Goal: Contribute content

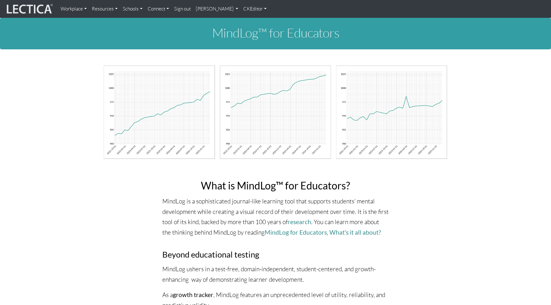
click at [241, 9] on link "CKEditor" at bounding box center [255, 9] width 28 height 13
click at [246, 19] on link "Edit" at bounding box center [252, 23] width 13 height 8
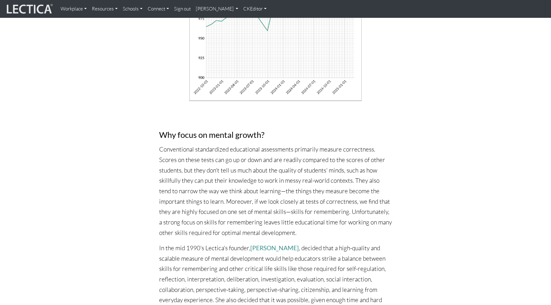
scroll to position [2532, 0]
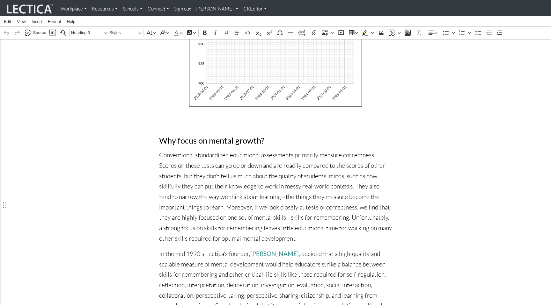
click at [36, 32] on span "Source" at bounding box center [39, 33] width 13 height 8
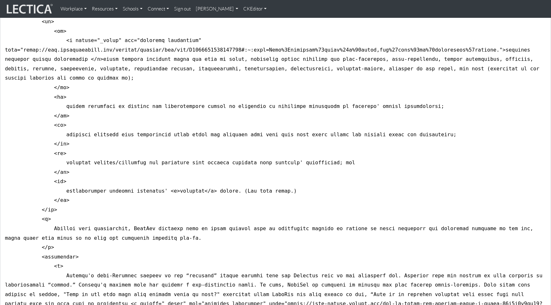
scroll to position [3039, 0]
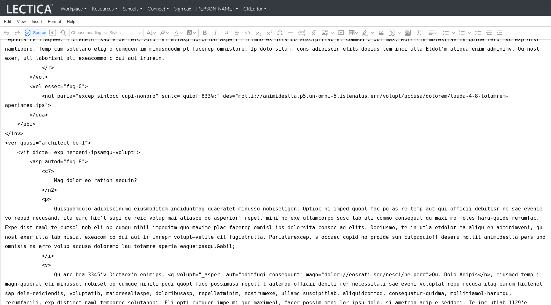
scroll to position [2983, 0]
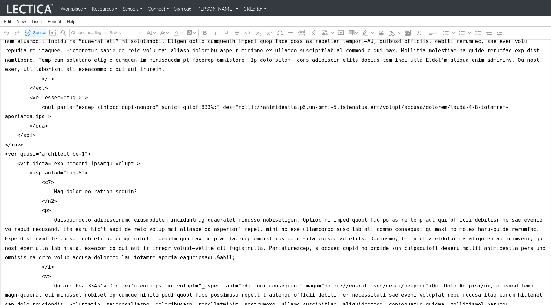
drag, startPoint x: 4, startPoint y: 174, endPoint x: 3, endPoint y: 201, distance: 26.5
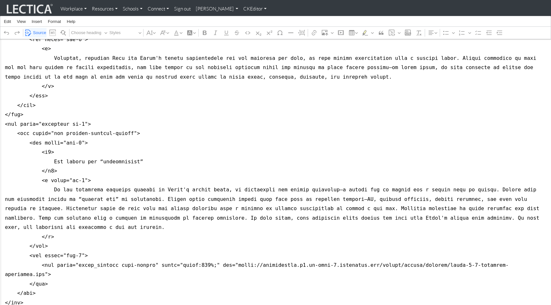
scroll to position [2813, 0]
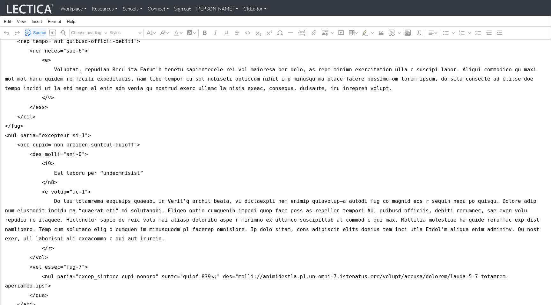
drag, startPoint x: 3, startPoint y: 88, endPoint x: 3, endPoint y: 94, distance: 6.4
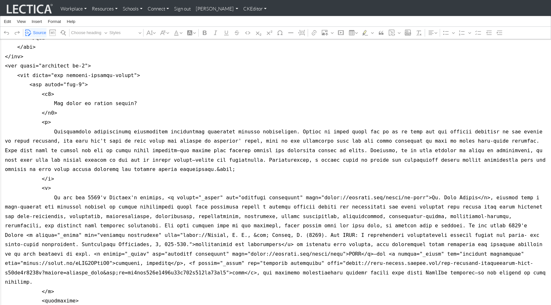
scroll to position [3070, 0]
paste textarea "<div class="col-8">"
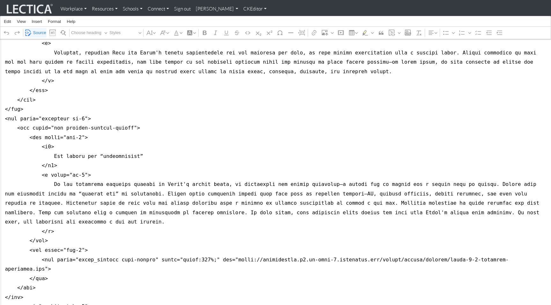
scroll to position [2826, 0]
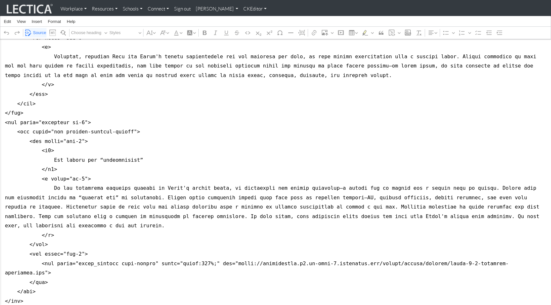
drag, startPoint x: 3, startPoint y: 66, endPoint x: 0, endPoint y: 84, distance: 18.1
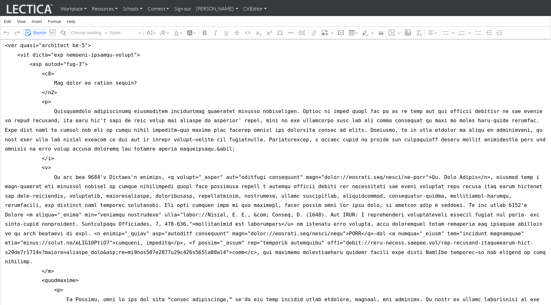
scroll to position [3092, 0]
paste textarea "<div class="row justify-content-center"> <div class="col-8">"
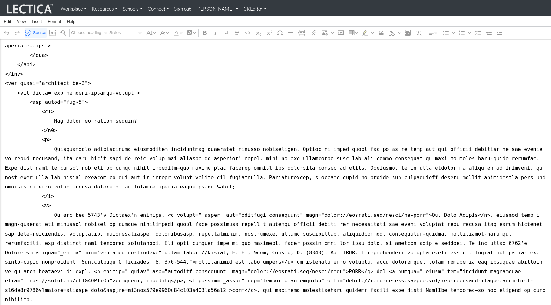
scroll to position [3047, 0]
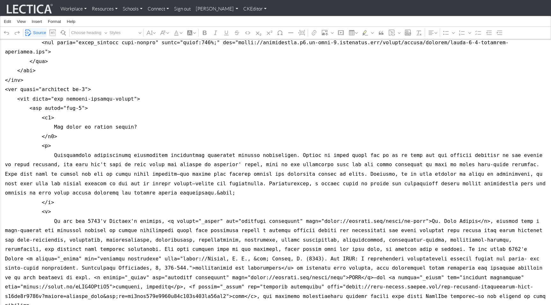
paste textarea "<div style="width: 960px; height: 720px; margin: 10px; position: relative;"><if…"
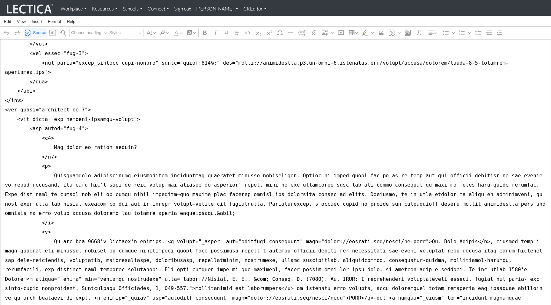
scroll to position [3026, 0]
drag, startPoint x: 59, startPoint y: 156, endPoint x: 73, endPoint y: 156, distance: 14.4
drag, startPoint x: 76, startPoint y: 158, endPoint x: 117, endPoint y: 159, distance: 40.8
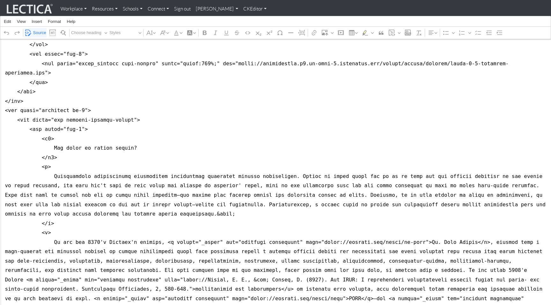
drag, startPoint x: 76, startPoint y: 157, endPoint x: 116, endPoint y: 157, distance: 39.8
drag, startPoint x: 290, startPoint y: 156, endPoint x: 303, endPoint y: 157, distance: 13.7
drag, startPoint x: 306, startPoint y: 157, endPoint x: 342, endPoint y: 158, distance: 36.6
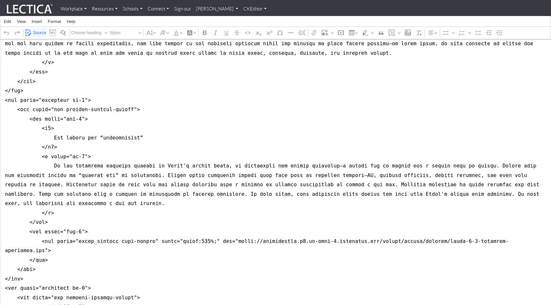
scroll to position [2837, 0]
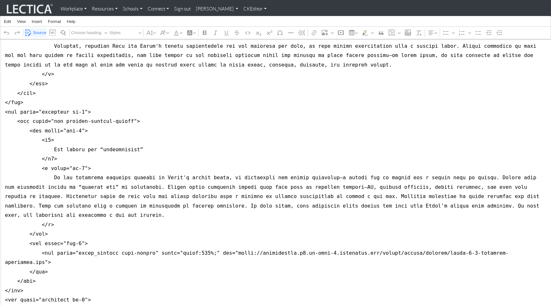
type textarea "<style type="text/css">p { font-size: 1.2rem; line-height: 1.7 } ul li { font-s…"
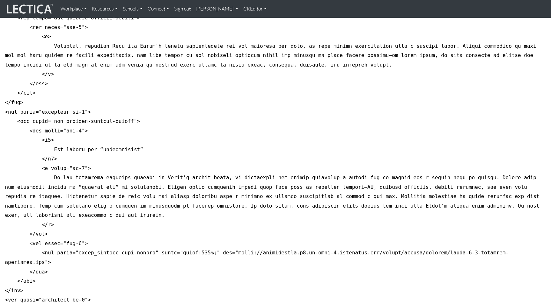
click at [241, 8] on link "CKEditor" at bounding box center [255, 9] width 28 height 13
click at [246, 20] on link "Stop editing" at bounding box center [260, 23] width 29 height 8
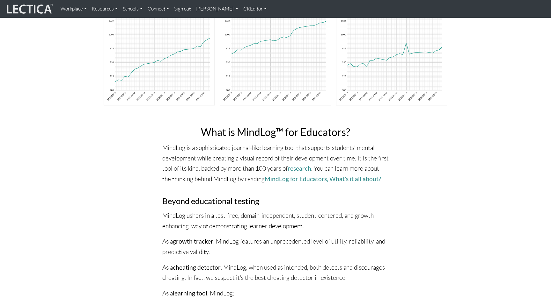
scroll to position [0, 0]
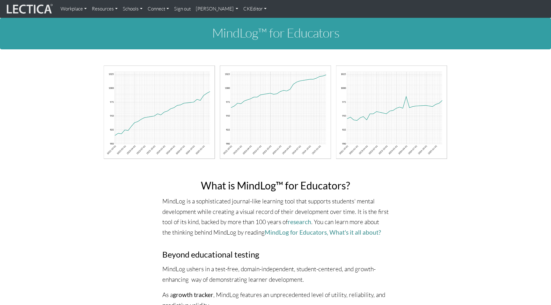
click at [241, 9] on link "CKEditor" at bounding box center [255, 9] width 28 height 13
click at [246, 22] on link "Edit" at bounding box center [252, 23] width 13 height 8
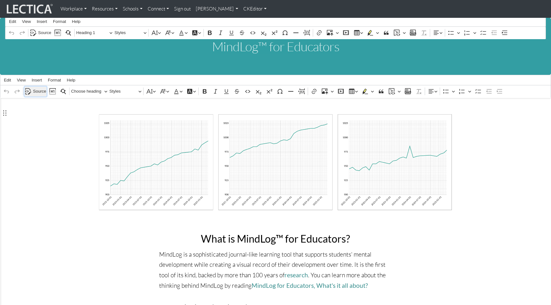
click at [35, 88] on span "Source" at bounding box center [39, 92] width 13 height 8
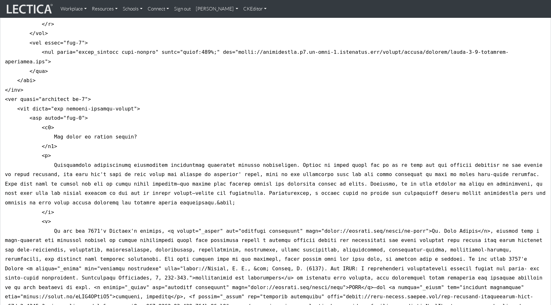
scroll to position [3036, 0]
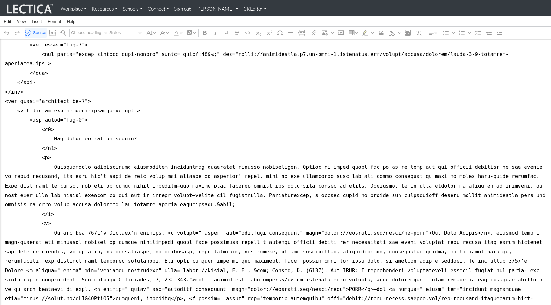
drag, startPoint x: 5, startPoint y: 148, endPoint x: 6, endPoint y: 175, distance: 26.1
paste textarea "<div style="width: 960px; height: 720px; margin: 10px; position: relative;"><if…"
type textarea "<style type="text/css">p { font-size: 1.2rem; line-height: 1.7 } ul li { font-s…"
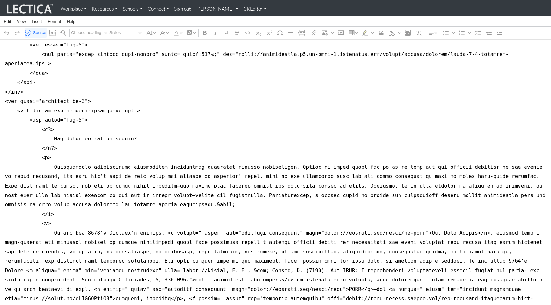
click at [241, 8] on link "CKEditor" at bounding box center [255, 9] width 28 height 13
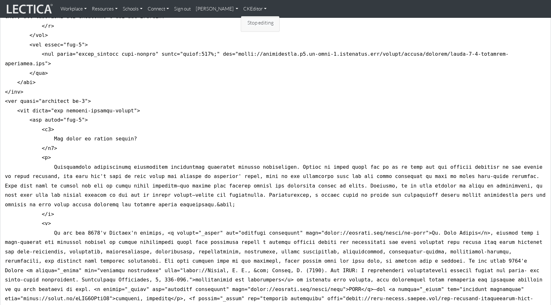
click at [246, 21] on link "Stop editing" at bounding box center [260, 23] width 29 height 8
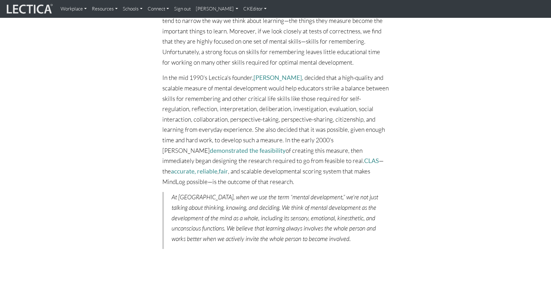
scroll to position [2684, 0]
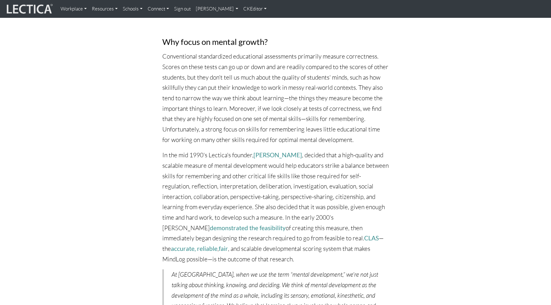
scroll to position [2596, 0]
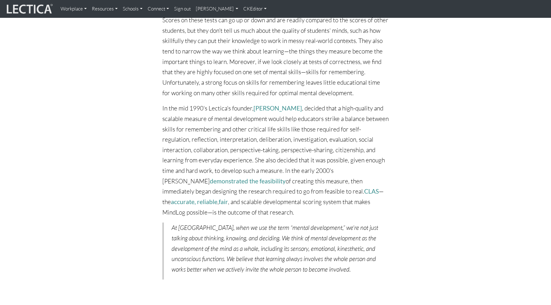
scroll to position [2650, 0]
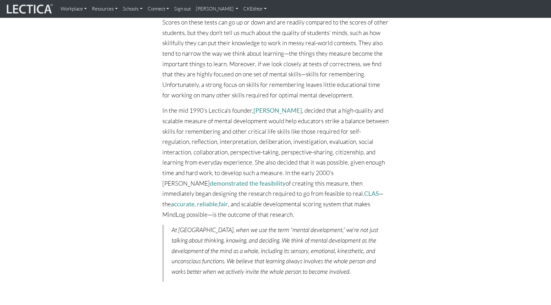
click at [241, 8] on link "CKEditor" at bounding box center [255, 9] width 28 height 13
click at [246, 22] on link "Edit" at bounding box center [252, 23] width 13 height 8
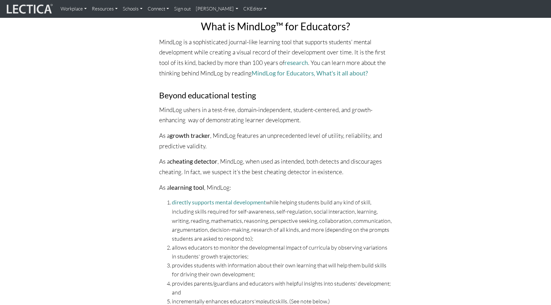
scroll to position [208, 0]
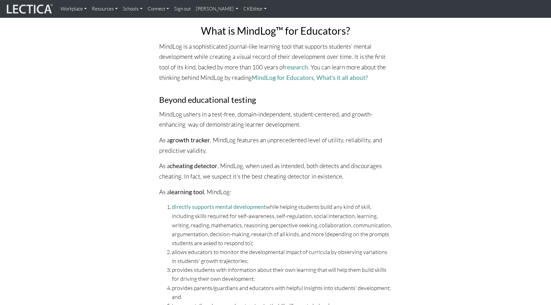
click at [241, 11] on link "CKEditor" at bounding box center [255, 9] width 28 height 13
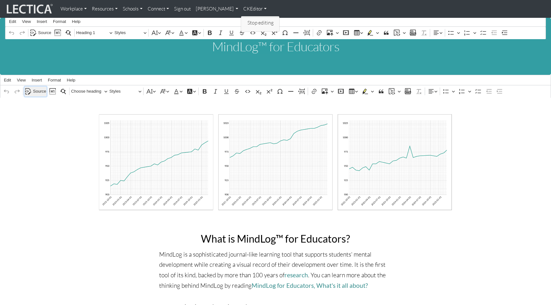
click at [40, 90] on span "Source" at bounding box center [39, 92] width 13 height 8
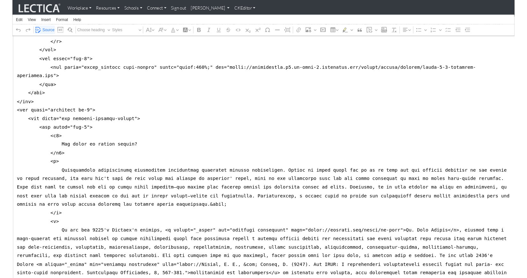
scroll to position [3009, 0]
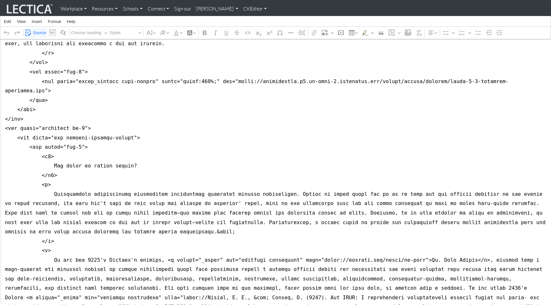
drag, startPoint x: 85, startPoint y: 182, endPoint x: 0, endPoint y: 151, distance: 90.3
type textarea "<style type="text/css">p { font-size: 1.2rem; line-height: 1.7 } ul li { font-s…"
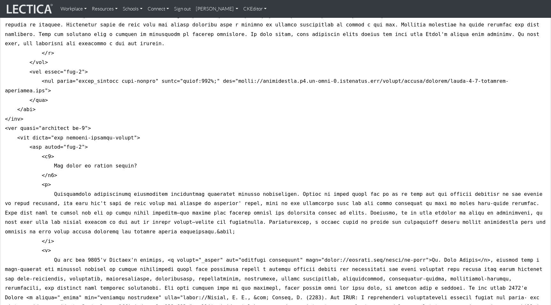
click at [241, 8] on link "CKEditor" at bounding box center [255, 9] width 28 height 13
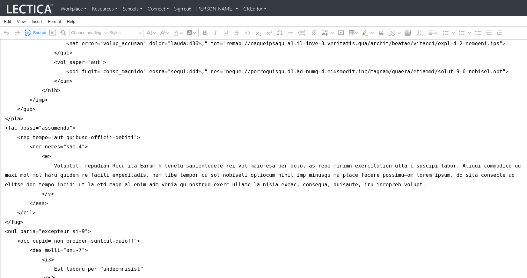
scroll to position [2766, 0]
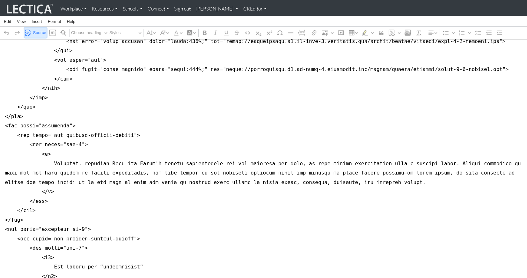
click at [36, 32] on span "Source" at bounding box center [39, 33] width 13 height 8
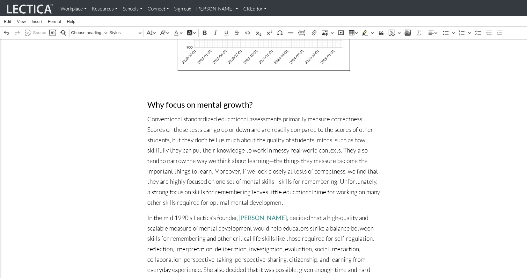
scroll to position [2566, 0]
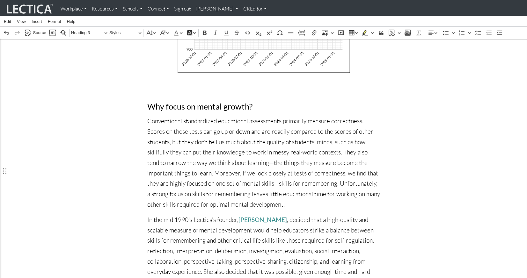
click at [340, 32] on icon "Editor toolbar" at bounding box center [341, 33] width 2 height 2
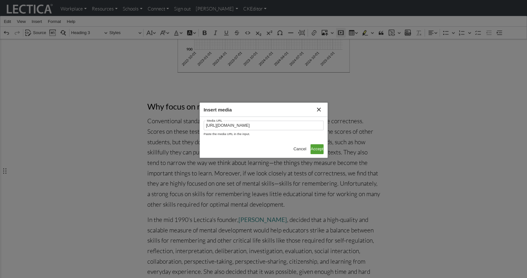
scroll to position [0, 56]
type input "[URL][DOMAIN_NAME]"
click at [317, 152] on span "Accept" at bounding box center [317, 149] width 13 height 8
click at [252, 126] on input "[URL][DOMAIN_NAME]" at bounding box center [264, 126] width 120 height 10
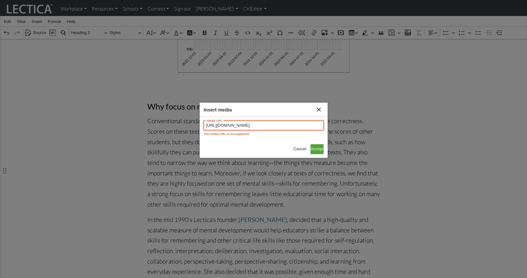
click at [252, 126] on input "[URL][DOMAIN_NAME]" at bounding box center [264, 126] width 120 height 10
click at [318, 109] on icon "Insert media" at bounding box center [319, 110] width 4 height 4
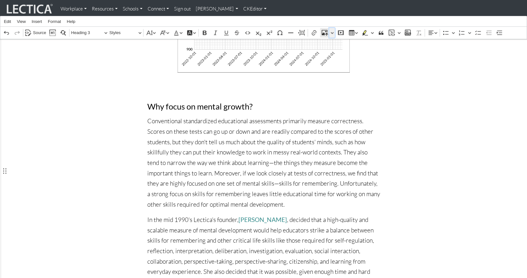
click at [332, 32] on icon "Editor toolbar" at bounding box center [331, 33] width 3 height 6
click at [338, 53] on span "Insert via URL" at bounding box center [341, 53] width 26 height 8
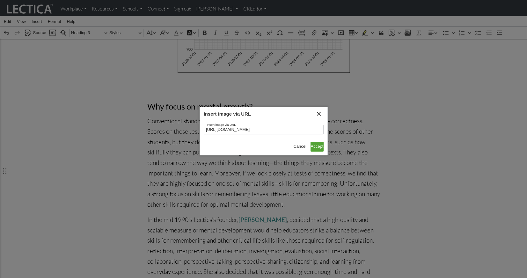
scroll to position [0, 56]
type input "[URL][DOMAIN_NAME]"
click at [315, 144] on span "Accept" at bounding box center [317, 147] width 13 height 8
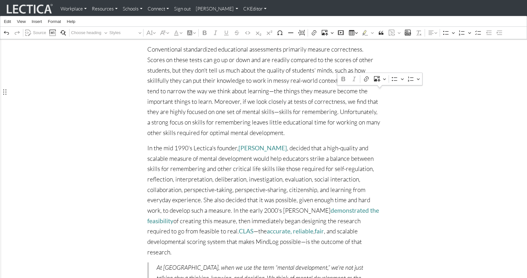
scroll to position [2595, 0]
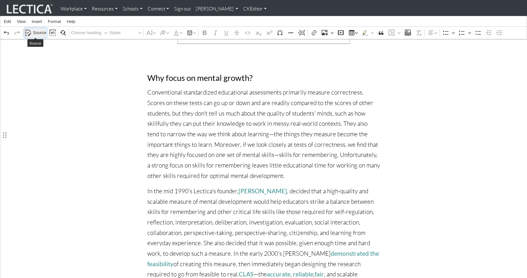
click at [38, 33] on span "Source" at bounding box center [39, 33] width 13 height 8
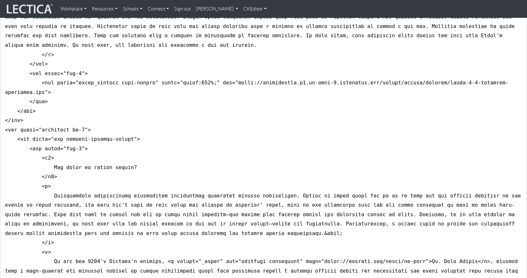
scroll to position [3052, 0]
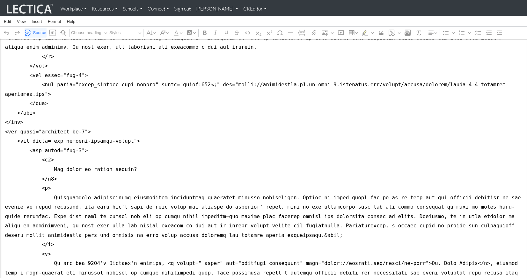
drag, startPoint x: 476, startPoint y: 148, endPoint x: 488, endPoint y: 148, distance: 12.1
drag, startPoint x: 38, startPoint y: 158, endPoint x: 5, endPoint y: 160, distance: 32.6
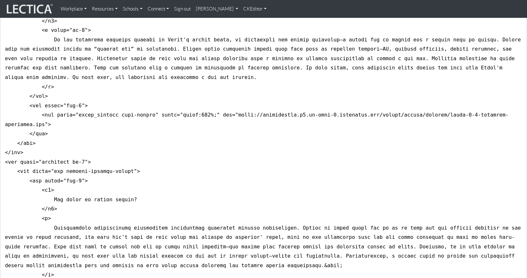
scroll to position [3020, 0]
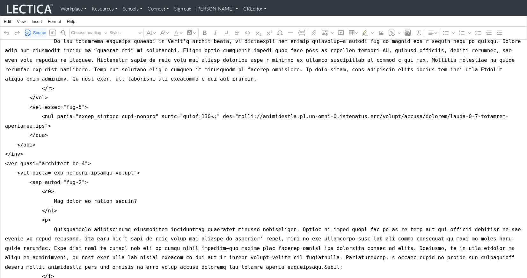
drag, startPoint x: 26, startPoint y: 171, endPoint x: 0, endPoint y: 172, distance: 26.1
paste textarea "</div>"
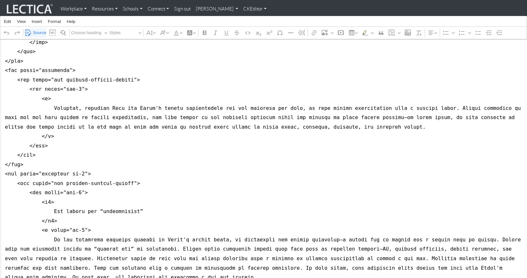
scroll to position [2822, 0]
drag, startPoint x: 3, startPoint y: 106, endPoint x: 3, endPoint y: 118, distance: 11.5
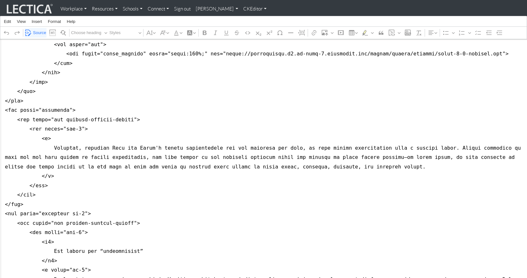
scroll to position [2782, 0]
drag, startPoint x: 25, startPoint y: 118, endPoint x: 2, endPoint y: 117, distance: 23.3
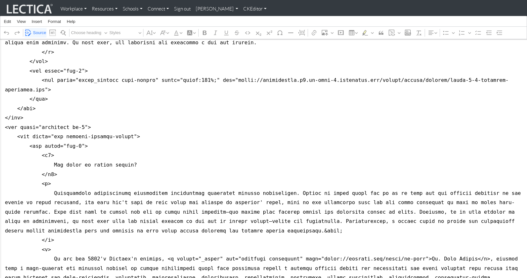
scroll to position [3058, 0]
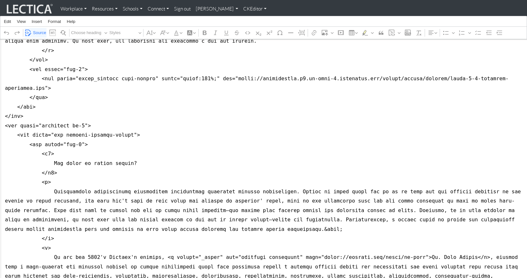
drag, startPoint x: 26, startPoint y: 144, endPoint x: 0, endPoint y: 145, distance: 26.5
paste textarea "<div class="col-8">"
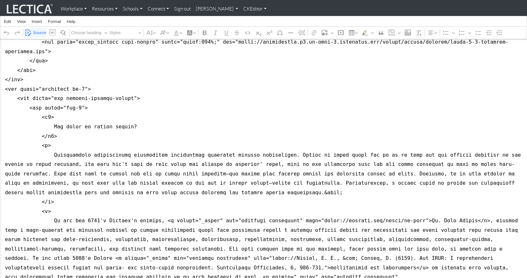
scroll to position [3096, 0]
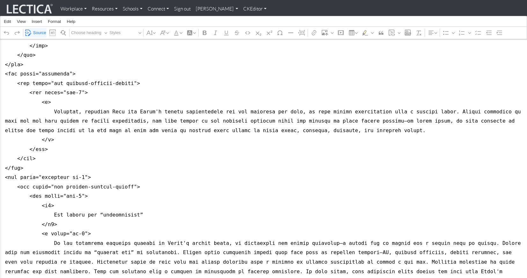
scroll to position [2818, 0]
drag, startPoint x: 2, startPoint y: 111, endPoint x: 2, endPoint y: 116, distance: 5.1
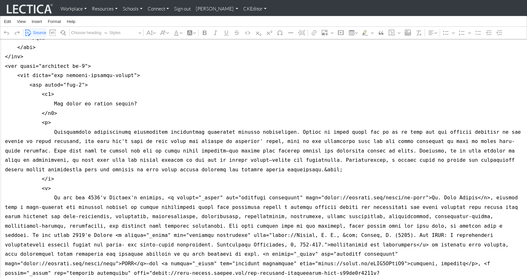
scroll to position [3088, 0]
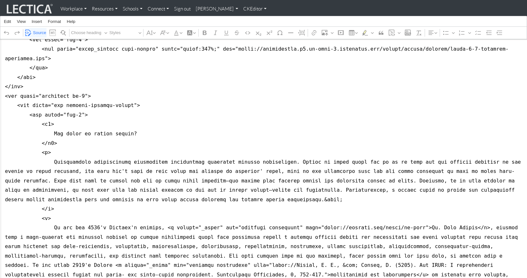
paste textarea "<div class="col-8">"
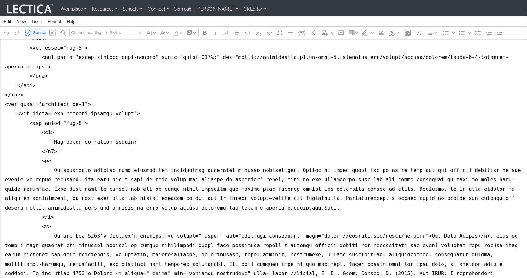
scroll to position [3078, 0]
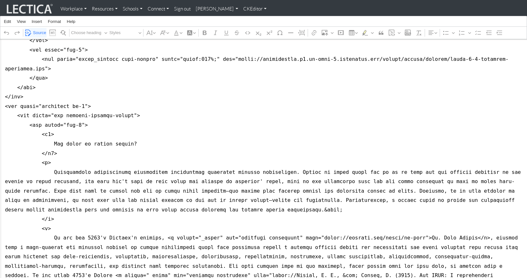
type textarea "<style type="text/css">p { font-size: 1.2rem; line-height: 1.7 } ul li { font-s…"
click at [241, 10] on link "CKEditor" at bounding box center [255, 9] width 28 height 13
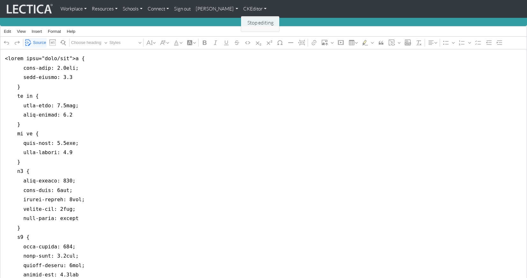
scroll to position [0, 0]
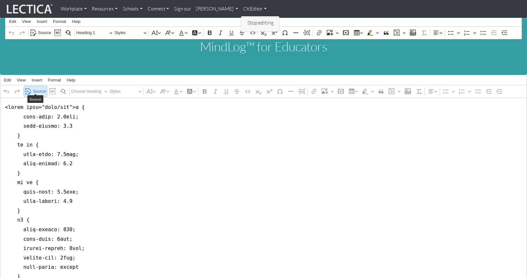
click at [37, 88] on span "Source" at bounding box center [39, 92] width 13 height 8
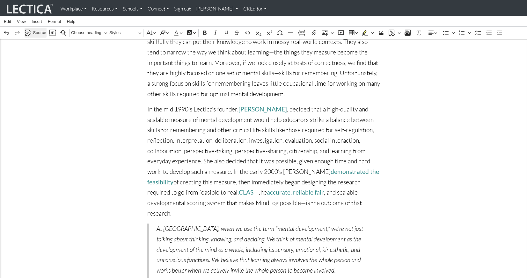
scroll to position [2677, 0]
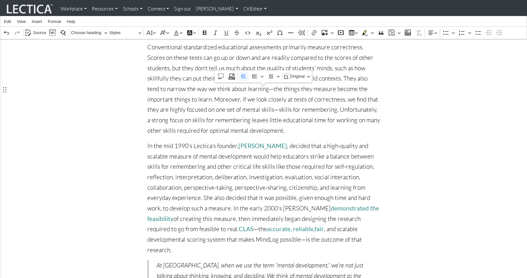
scroll to position [2640, 0]
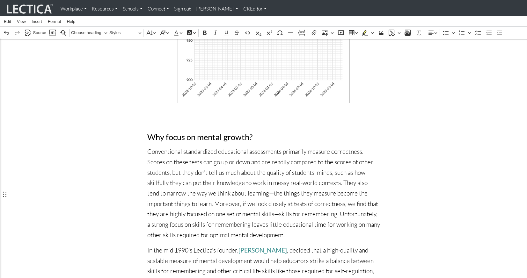
scroll to position [2525, 0]
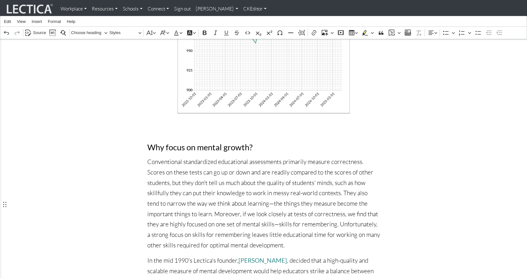
click at [241, 8] on link "CKEditor" at bounding box center [255, 9] width 28 height 13
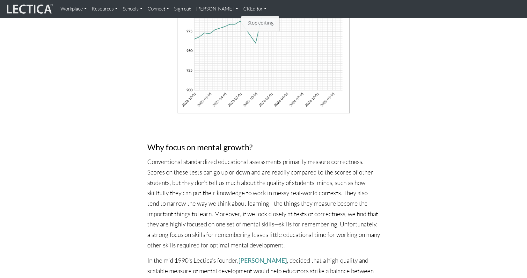
click at [246, 19] on link "Stop editing" at bounding box center [260, 23] width 29 height 8
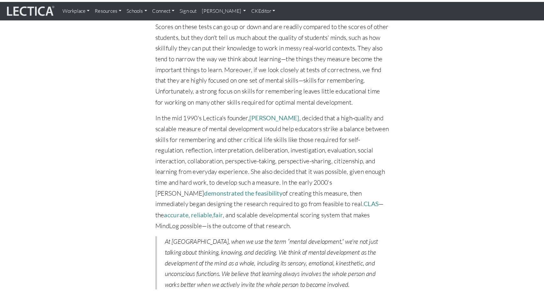
scroll to position [2648, 0]
